Goal: Task Accomplishment & Management: Complete application form

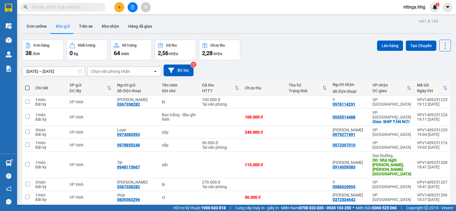
click at [121, 6] on button at bounding box center [119, 7] width 10 height 10
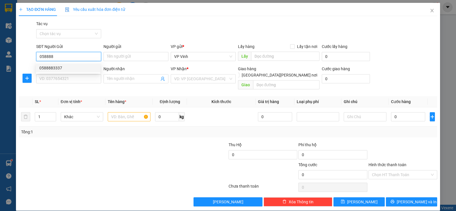
click at [94, 68] on div "0588883337" at bounding box center [68, 68] width 58 height 6
type input "0588883337"
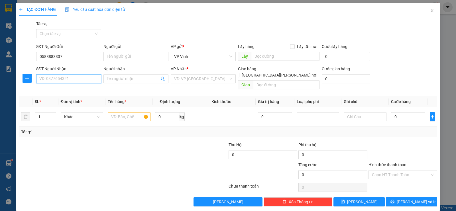
click at [89, 77] on input "SĐT Người Nhận" at bounding box center [68, 78] width 65 height 9
click at [88, 89] on div "0845828299 - Khánh" at bounding box center [68, 90] width 58 height 6
type input "0845828299"
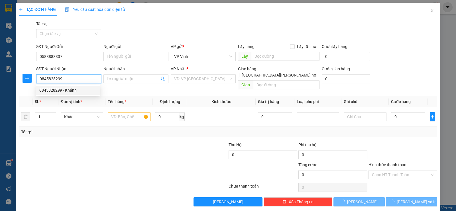
type input "Khánh"
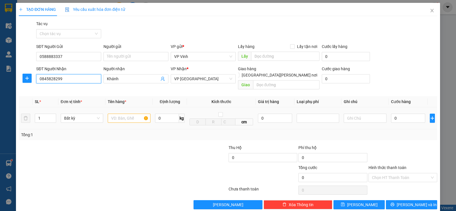
type input "0845828299"
click at [121, 114] on input "text" at bounding box center [129, 118] width 43 height 9
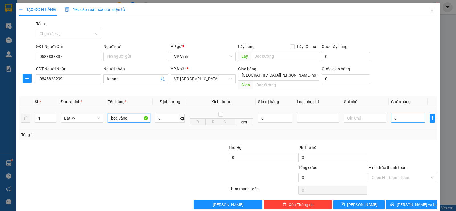
type input "bọc vàng"
click at [392, 115] on input "0" at bounding box center [408, 118] width 34 height 9
type input "1"
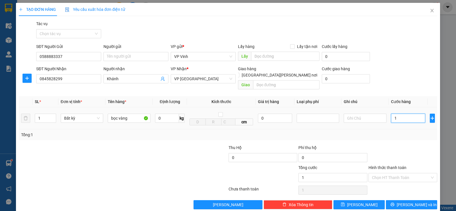
type input "10"
type input "100"
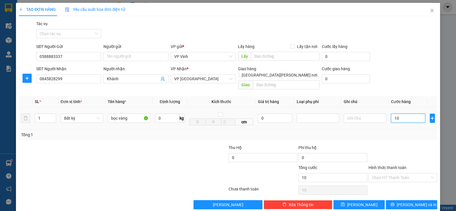
type input "100"
type input "1.000"
type input "10.000"
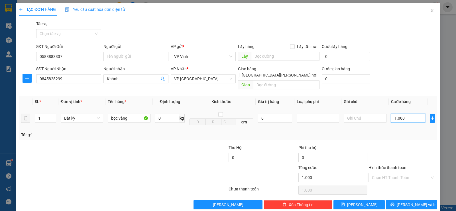
type input "10.000"
type input "100.000"
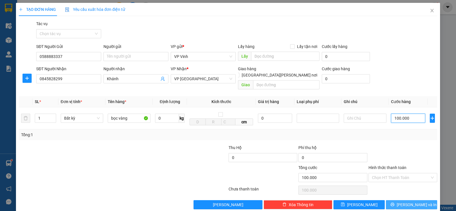
type input "100.000"
click at [411, 201] on span "[PERSON_NAME] và In" at bounding box center [417, 204] width 40 height 6
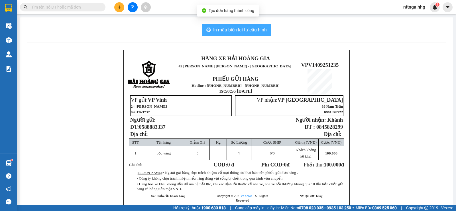
click at [259, 30] on span "In mẫu biên lai tự cấu hình" at bounding box center [240, 29] width 54 height 7
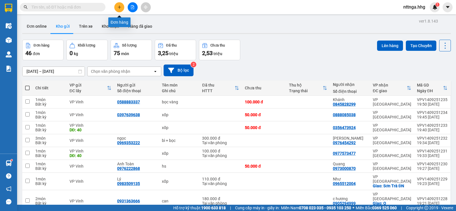
click at [120, 13] on div "Kết quả tìm kiếm ( 0 ) Bộ lọc No Data nttnga.hhg 1" at bounding box center [228, 7] width 456 height 14
click at [120, 7] on icon "plus" at bounding box center [120, 7] width 4 height 4
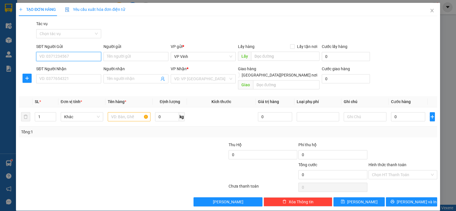
click at [82, 59] on input "SĐT Người Gửi" at bounding box center [68, 56] width 65 height 9
type input "0916630079"
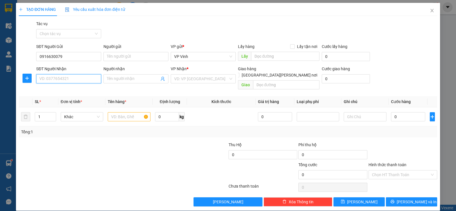
click at [62, 80] on input "SĐT Người Nhận" at bounding box center [68, 78] width 65 height 9
type input "0916111399"
click at [130, 77] on input "Người nhận" at bounding box center [133, 79] width 52 height 6
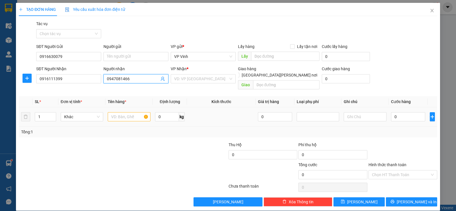
type input "0947081466"
click at [119, 112] on input "text" at bounding box center [129, 116] width 43 height 9
click at [121, 112] on input "text" at bounding box center [129, 116] width 43 height 9
type input "x"
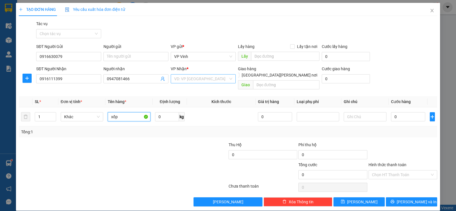
type input "xốp"
click at [214, 77] on input "search" at bounding box center [201, 78] width 54 height 9
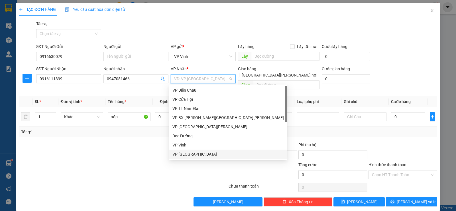
click at [203, 153] on div "VP [GEOGRAPHIC_DATA]" at bounding box center [229, 154] width 112 height 6
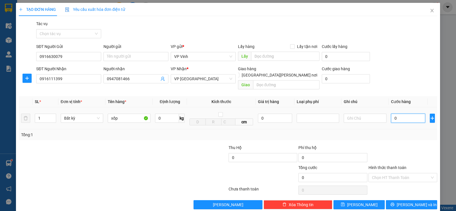
click at [391, 114] on input "0" at bounding box center [408, 118] width 34 height 9
type input "5"
type input "50"
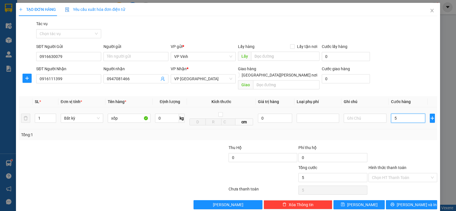
type input "50"
type input "500"
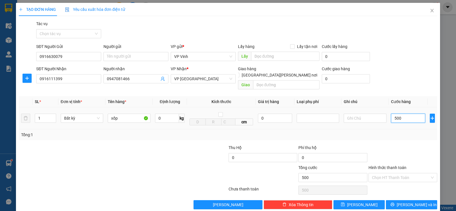
type input "5.000"
type input "50.000"
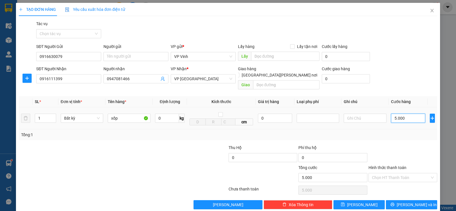
type input "50.000"
click at [407, 173] on input "Hình thức thanh toán" at bounding box center [401, 177] width 58 height 9
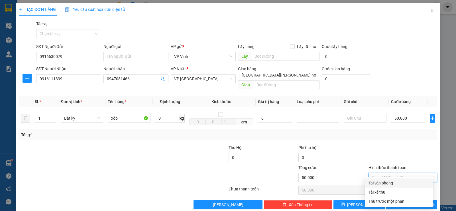
click at [398, 181] on div "Tại văn phòng" at bounding box center [399, 183] width 61 height 6
type input "0"
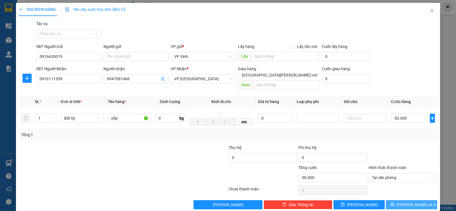
click at [411, 201] on span "[PERSON_NAME] và In" at bounding box center [417, 204] width 40 height 6
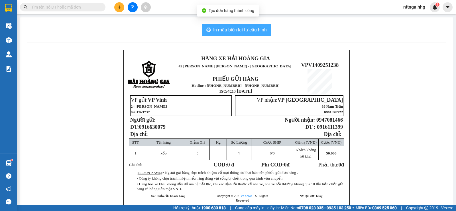
click at [266, 31] on button "In mẫu biên lai tự cấu hình" at bounding box center [237, 29] width 70 height 11
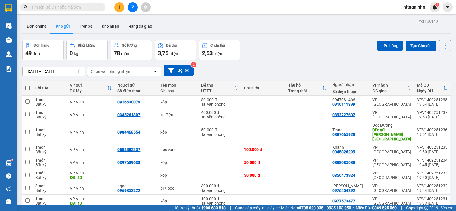
click at [114, 9] on div at bounding box center [132, 7] width 43 height 10
click at [116, 8] on button at bounding box center [119, 7] width 10 height 10
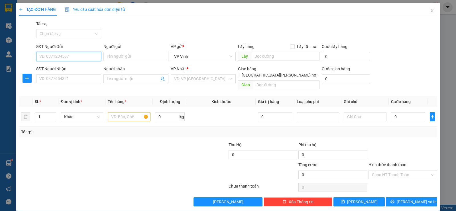
click at [88, 53] on input "SĐT Người Gửi" at bounding box center [68, 56] width 65 height 9
type input "0936154098"
click at [93, 68] on div "0936154098 - Yến" at bounding box center [68, 68] width 58 height 6
type input "Yến"
type input "0936154098"
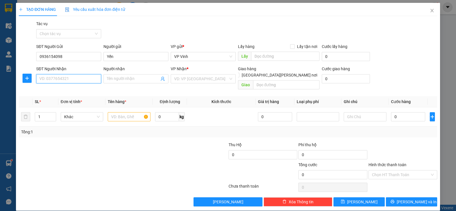
click at [90, 80] on input "SĐT Người Nhận" at bounding box center [68, 78] width 65 height 9
click at [78, 98] on div "0868259168 - Tài" at bounding box center [68, 99] width 58 height 6
type input "0868259168"
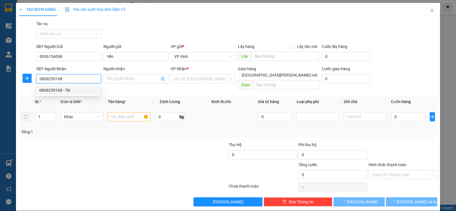
type input "Tài"
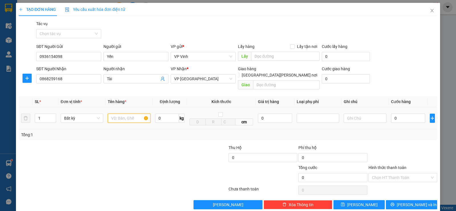
click at [123, 114] on input "text" at bounding box center [129, 118] width 43 height 9
type input "Sọt bưởi"
click at [393, 114] on input "0" at bounding box center [408, 118] width 34 height 9
type input "5"
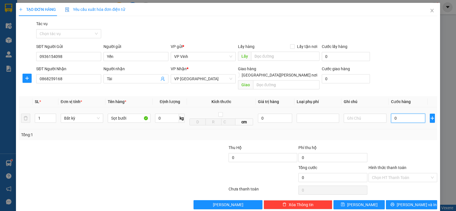
type input "5"
type input "50"
type input "500"
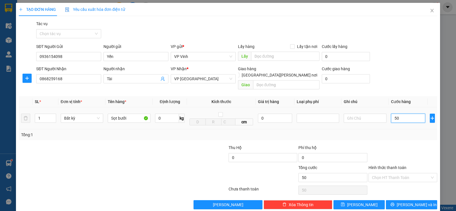
type input "500"
type input "5.000"
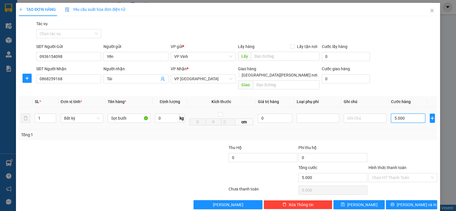
type input "50.000"
click at [401, 173] on input "Hình thức thanh toán" at bounding box center [401, 177] width 58 height 9
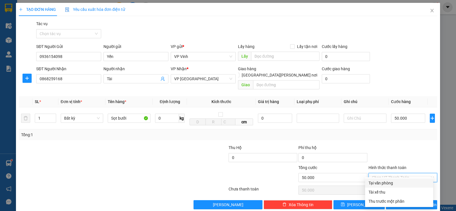
click at [397, 181] on div "Tại văn phòng" at bounding box center [399, 183] width 61 height 6
type input "0"
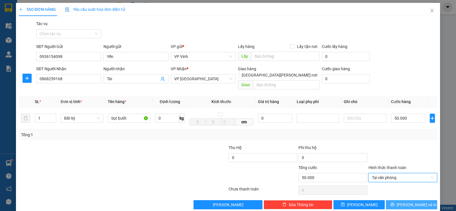
click at [415, 201] on span "[PERSON_NAME] và In" at bounding box center [417, 204] width 40 height 6
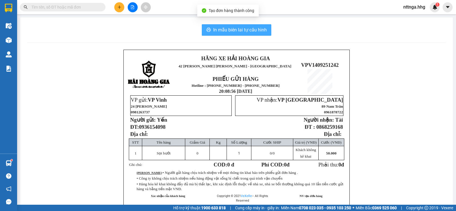
click at [255, 26] on button "In mẫu biên lai tự cấu hình" at bounding box center [237, 29] width 70 height 11
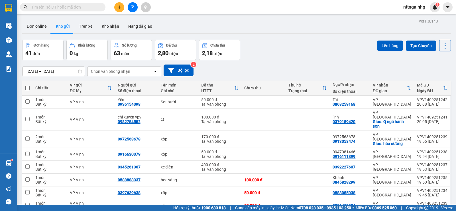
click at [115, 6] on button at bounding box center [119, 7] width 10 height 10
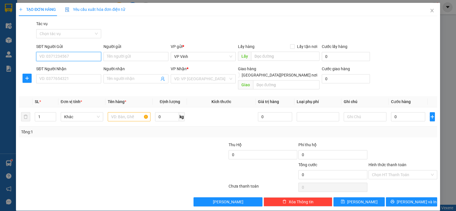
click at [87, 56] on input "SĐT Người Gửi" at bounding box center [68, 56] width 65 height 9
type input "0977358453"
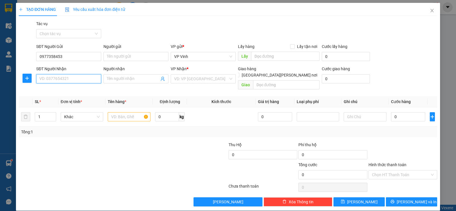
click at [81, 81] on input "SĐT Người Nhận" at bounding box center [68, 78] width 65 height 9
type input "0344134695"
click at [130, 112] on input "text" at bounding box center [129, 116] width 43 height 9
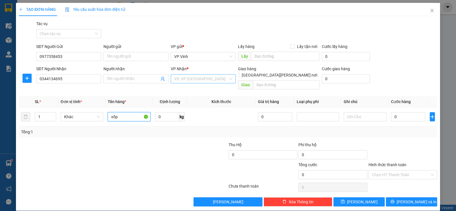
type input "xốp"
click at [201, 78] on input "search" at bounding box center [201, 78] width 54 height 9
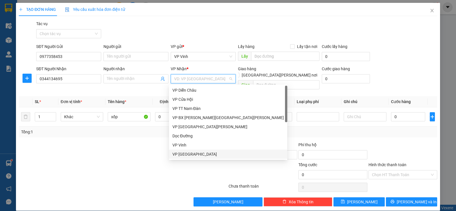
click at [204, 152] on div "VP [GEOGRAPHIC_DATA]" at bounding box center [229, 154] width 112 height 6
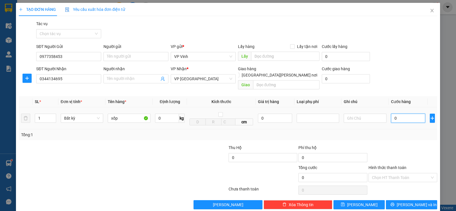
click at [394, 114] on input "0" at bounding box center [408, 118] width 34 height 9
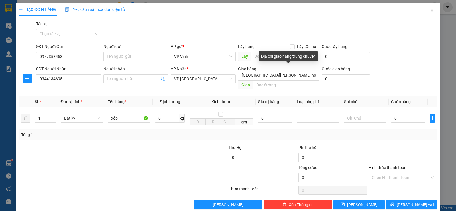
click at [239, 73] on input "[GEOGRAPHIC_DATA][PERSON_NAME] nơi" at bounding box center [237, 75] width 4 height 4
checkbox input "true"
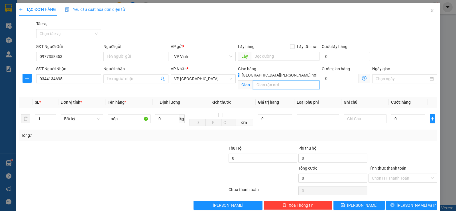
click at [286, 80] on input "text" at bounding box center [286, 84] width 67 height 9
type input "s"
type input "thanh khê"
click at [325, 77] on input "0" at bounding box center [340, 78] width 37 height 9
type input "4"
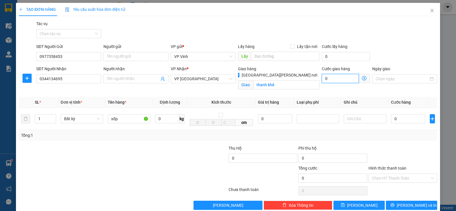
type input "4"
type input "40"
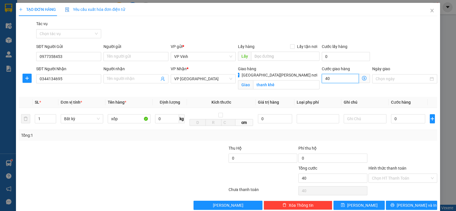
type input "400"
type input "4.000"
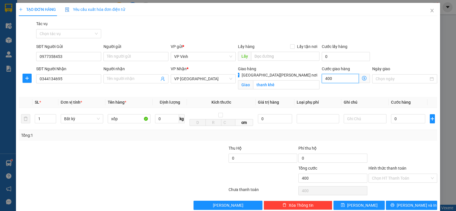
type input "4.000"
type input "40.000"
click at [393, 122] on input "0" at bounding box center [408, 118] width 34 height 9
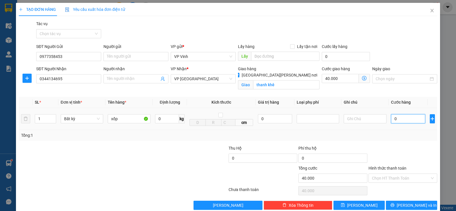
type input "5"
type input "40.005"
type input "50"
type input "40.050"
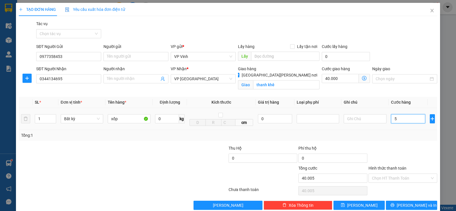
type input "40.050"
type input "500"
type input "40.500"
type input "5.000"
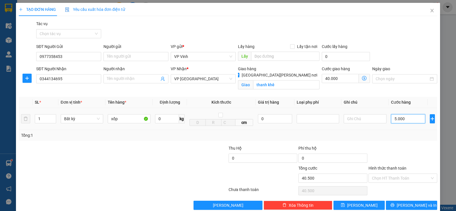
type input "45.000"
type input "50.000"
type input "90.000"
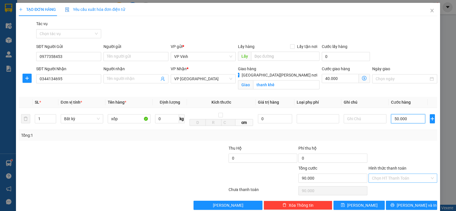
type input "50.000"
click at [398, 180] on input "Hình thức thanh toán" at bounding box center [401, 178] width 58 height 9
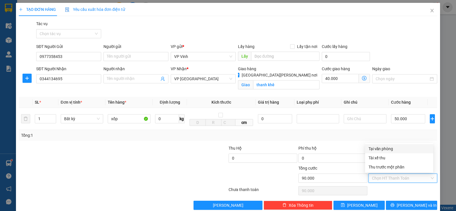
click at [396, 148] on div "Tại văn phòng" at bounding box center [399, 148] width 61 height 6
type input "0"
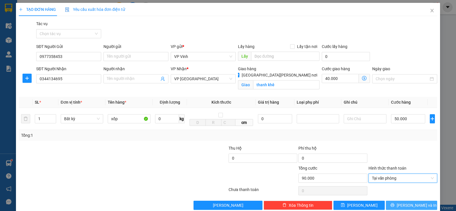
click at [410, 205] on span "[PERSON_NAME] và In" at bounding box center [417, 205] width 40 height 6
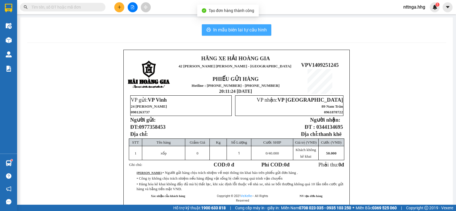
click at [246, 31] on span "In mẫu biên lai tự cấu hình" at bounding box center [240, 29] width 54 height 7
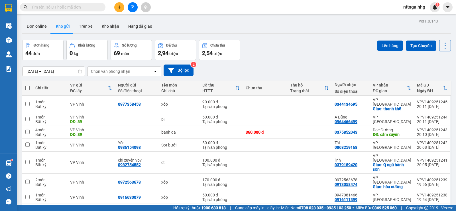
click at [80, 8] on input "text" at bounding box center [64, 7] width 67 height 6
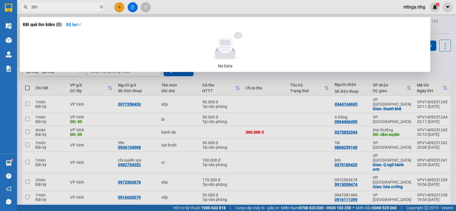
type input "3916"
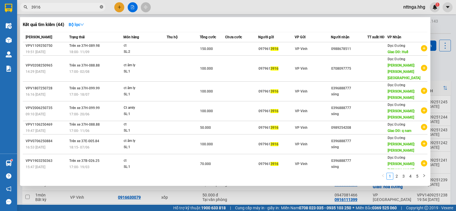
click at [100, 7] on icon "close-circle" at bounding box center [101, 6] width 3 height 3
